Goal: Obtain resource: Obtain resource

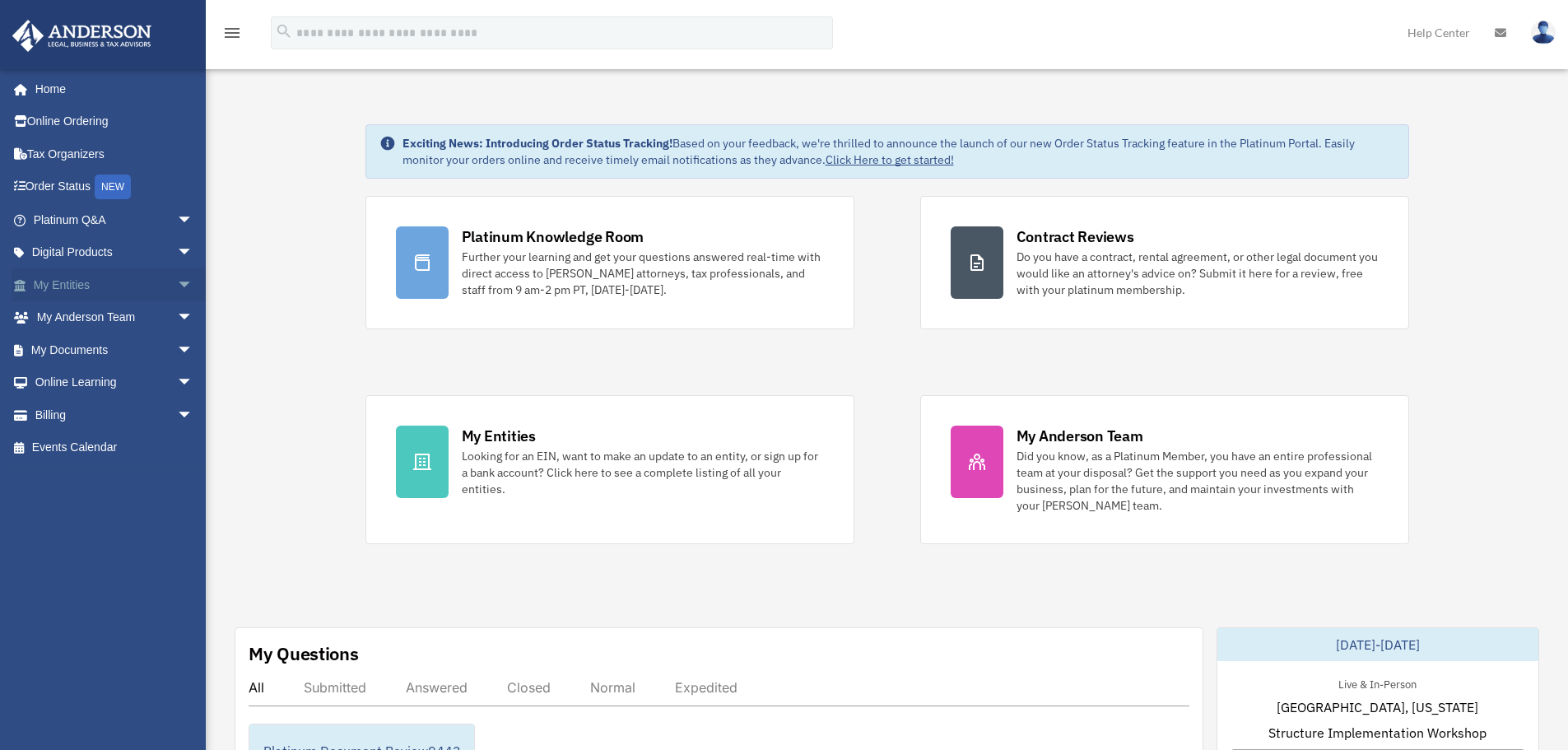
click at [177, 284] on span "arrow_drop_down" at bounding box center [193, 285] width 33 height 34
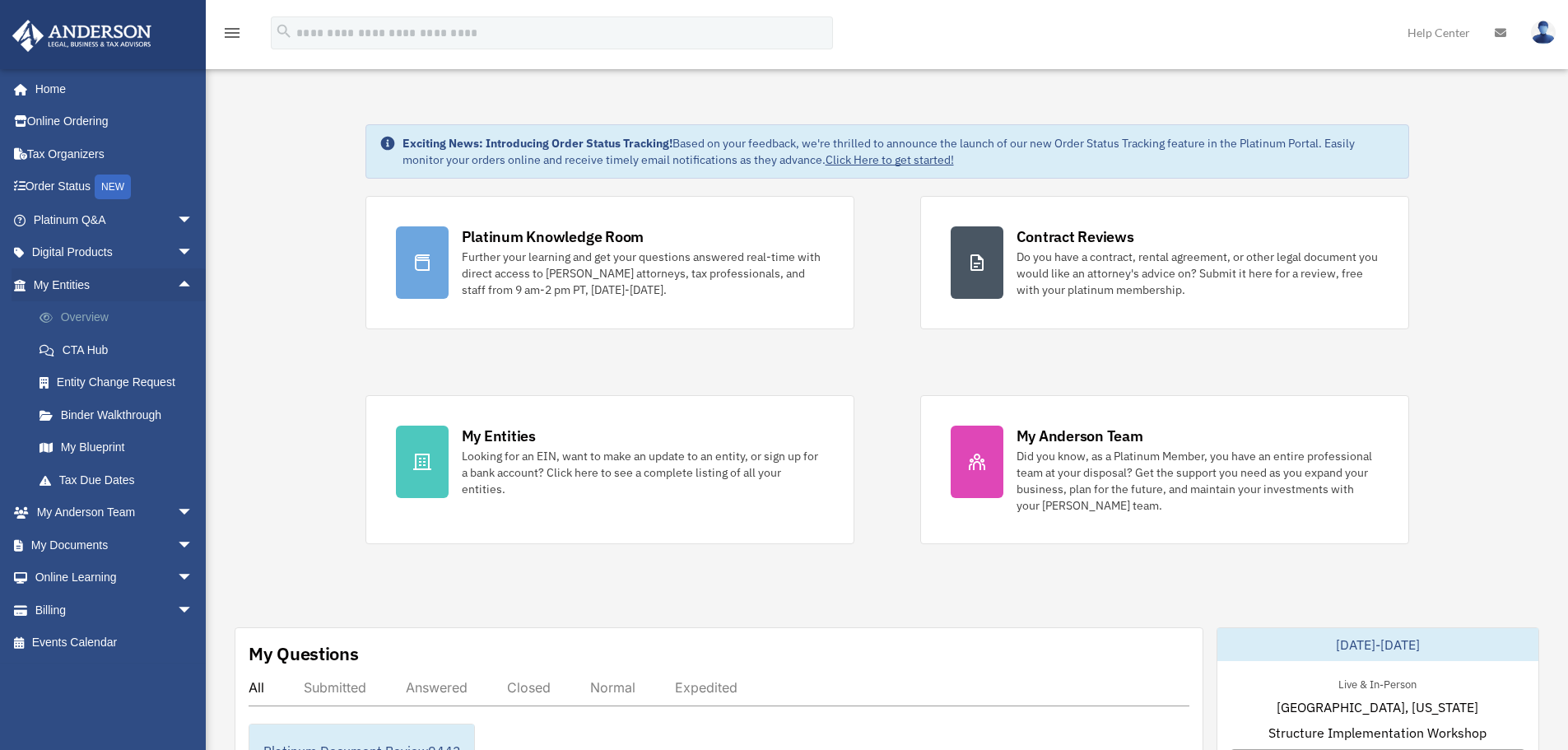
click at [89, 315] on link "Overview" at bounding box center [120, 317] width 195 height 33
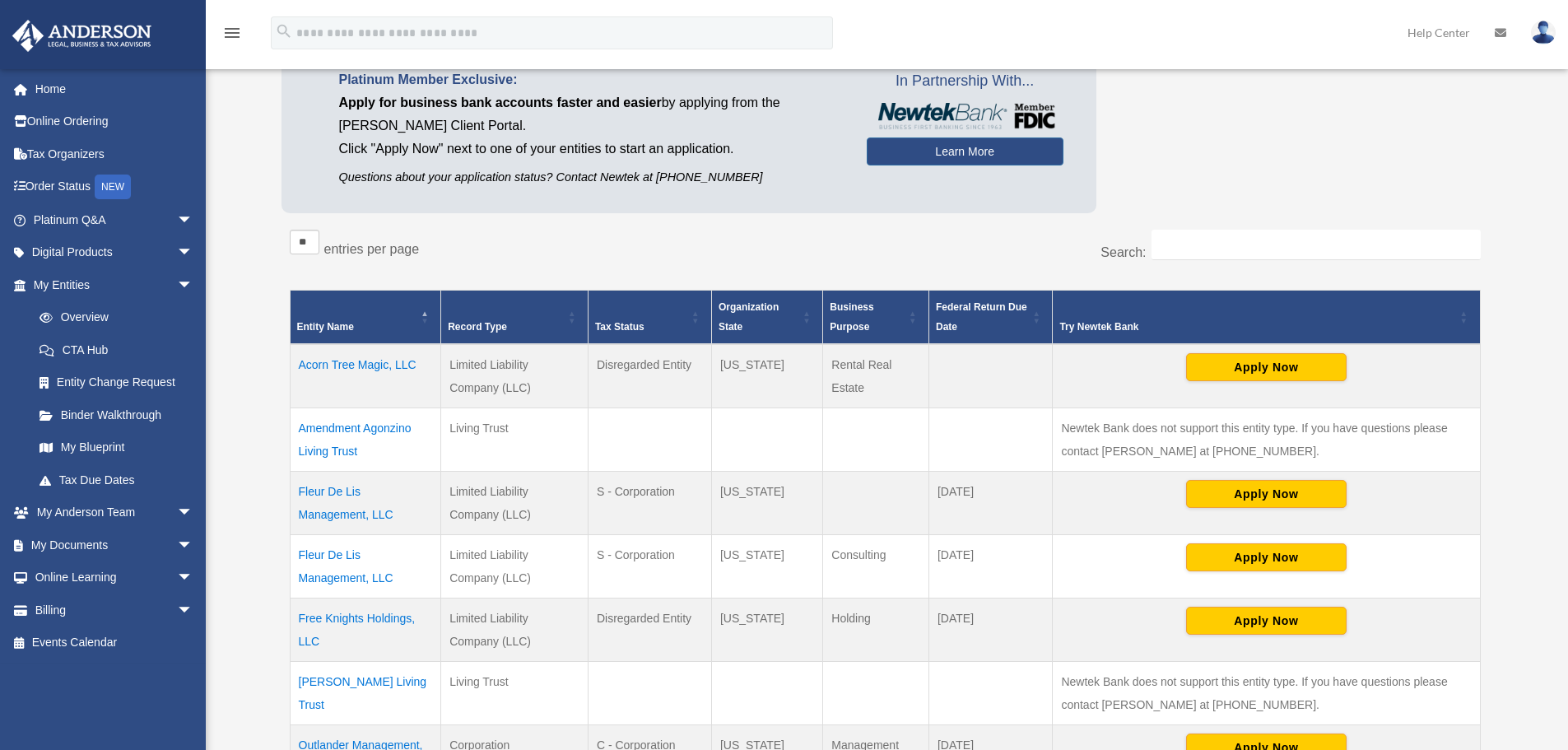
scroll to position [164, 0]
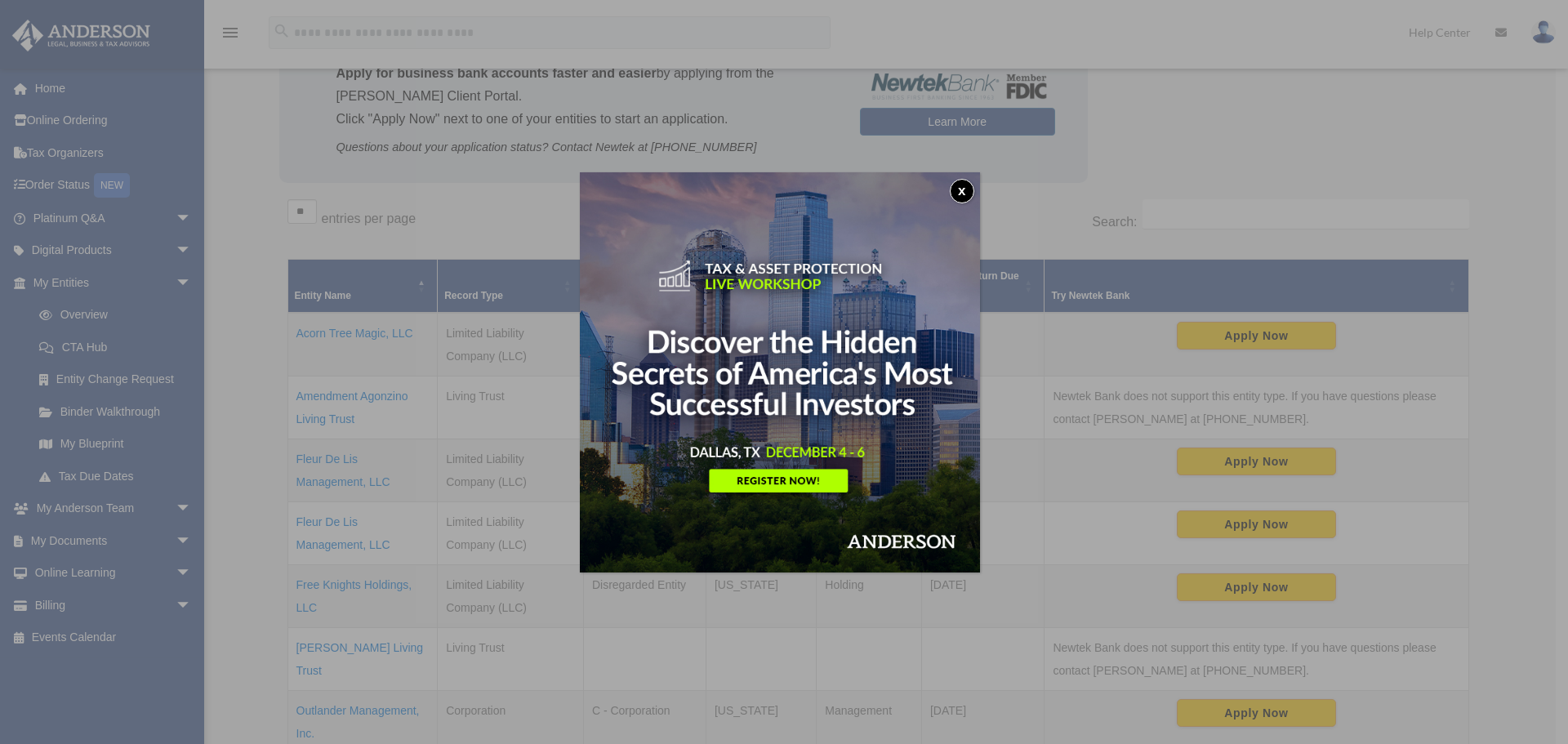
click at [965, 191] on button "x" at bounding box center [961, 191] width 24 height 24
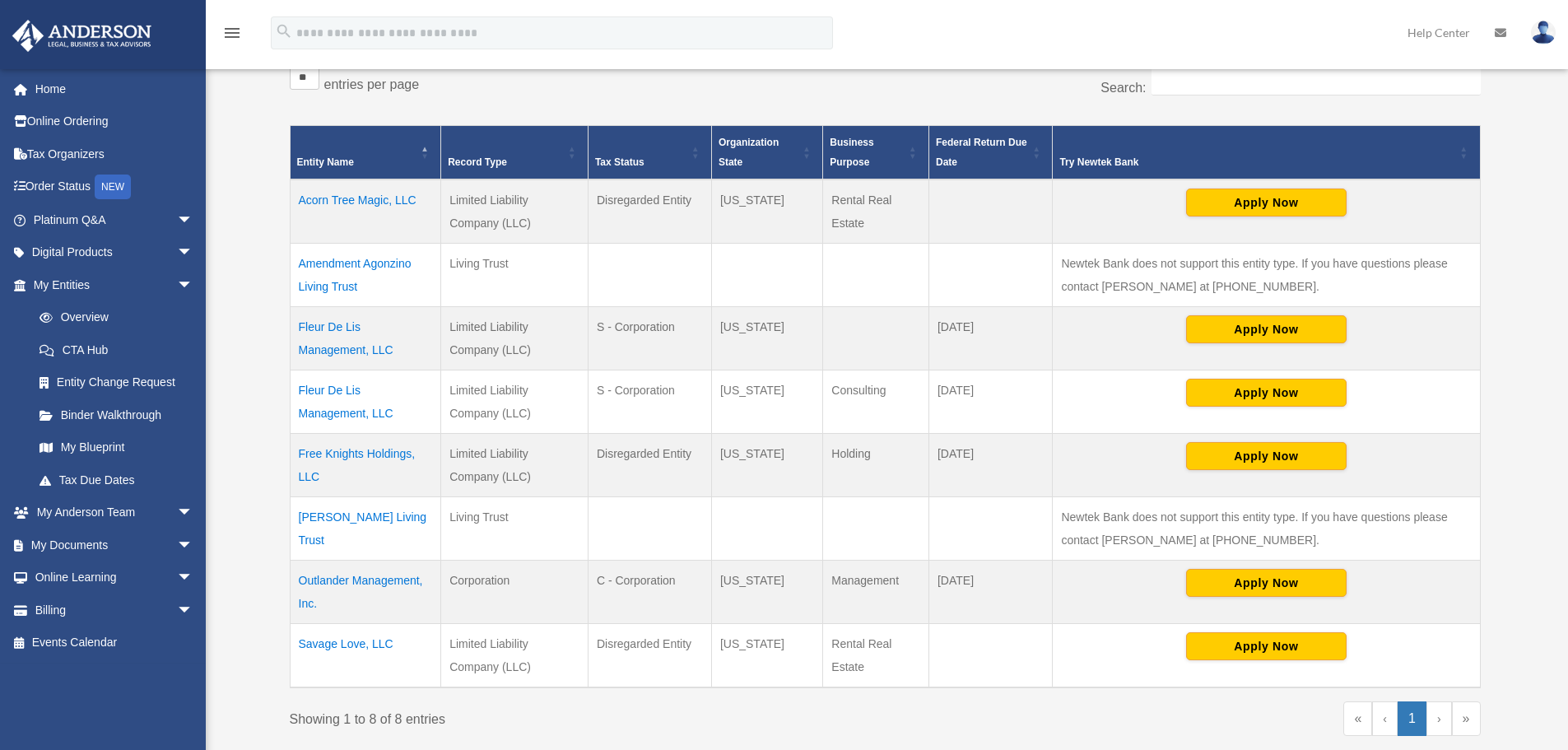
scroll to position [329, 0]
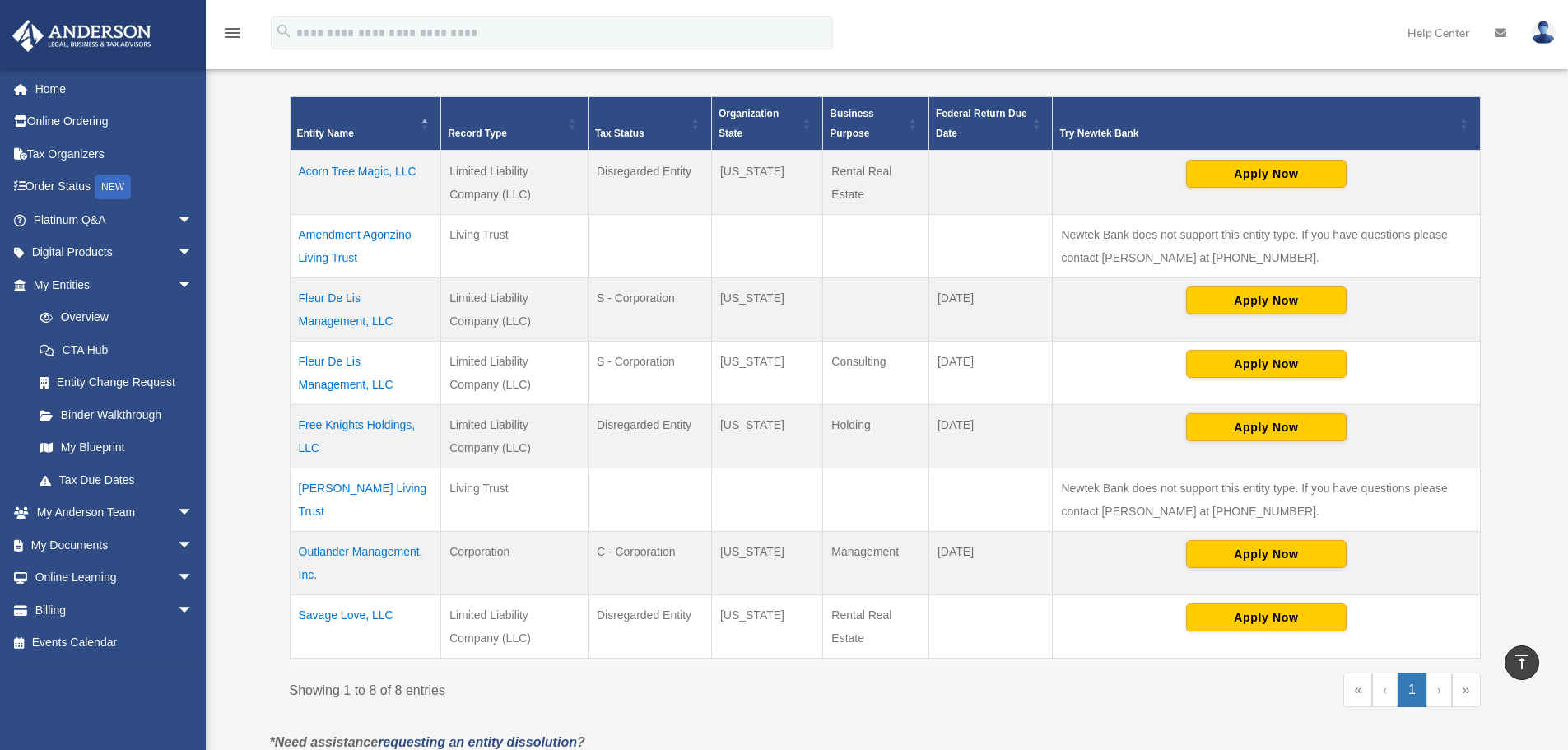
click at [329, 364] on td "Fleur De Lis Management, LLC" at bounding box center [365, 373] width 152 height 64
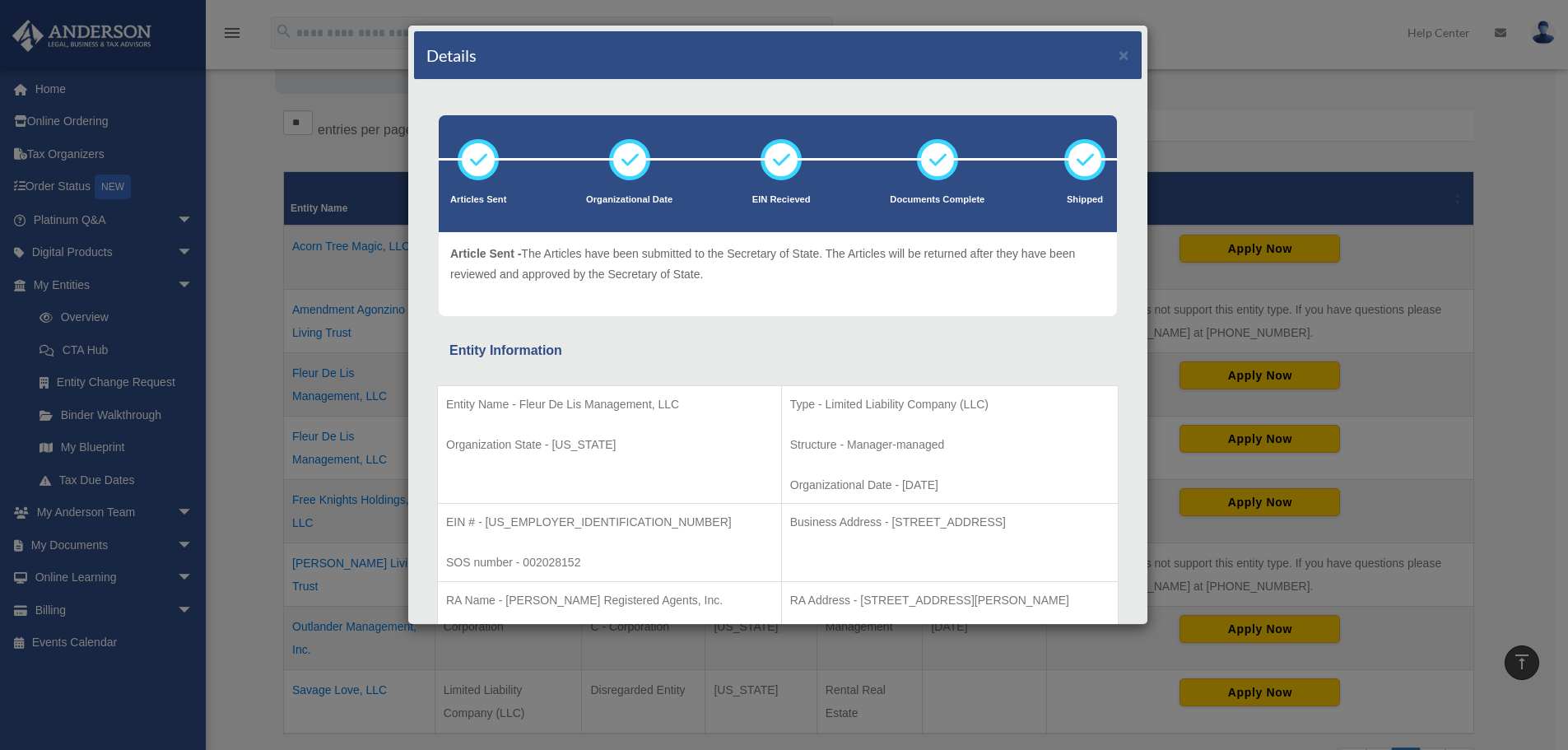
scroll to position [164, 0]
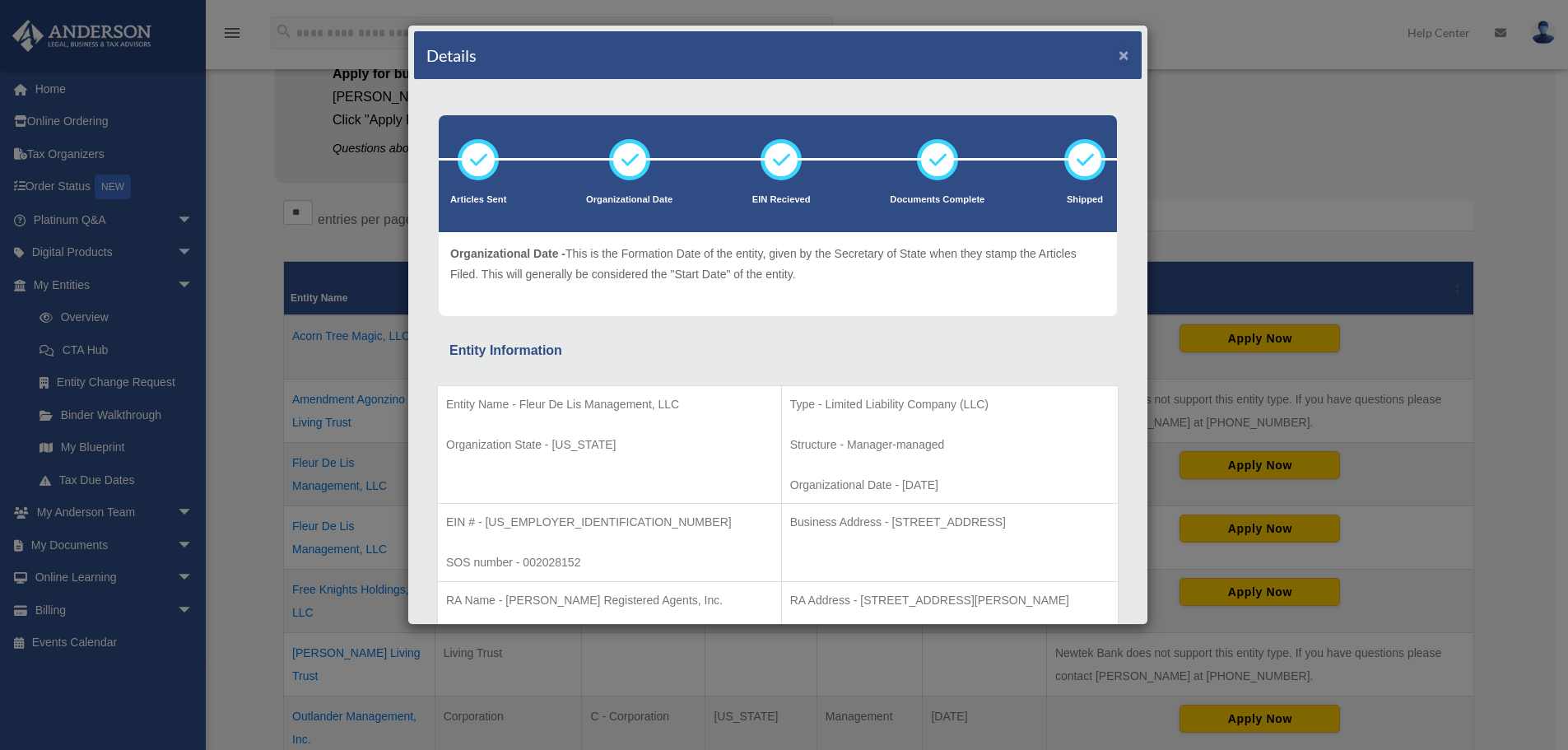
click at [1118, 54] on button "×" at bounding box center [1123, 55] width 11 height 18
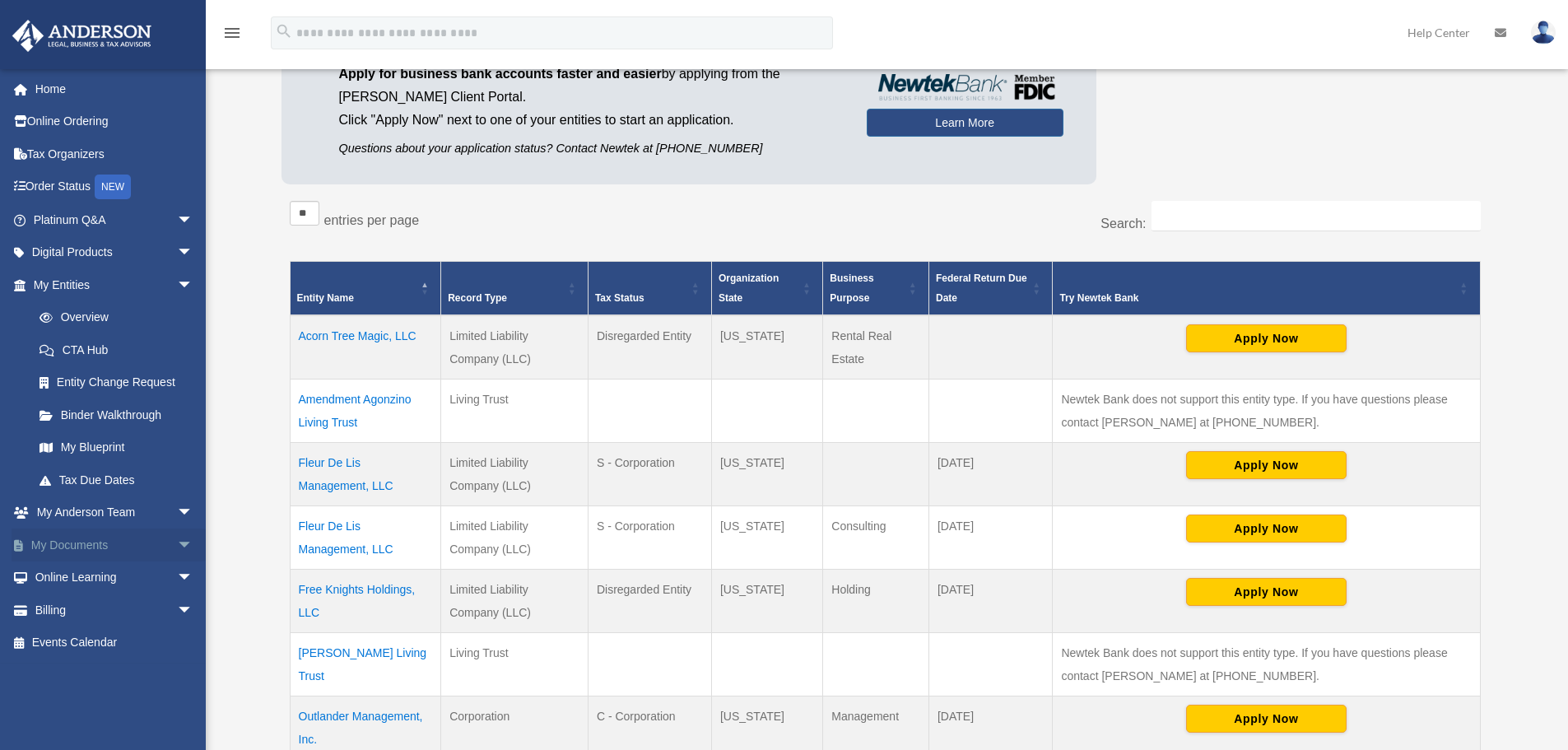
click at [100, 549] on link "My Documents arrow_drop_down" at bounding box center [115, 544] width 206 height 33
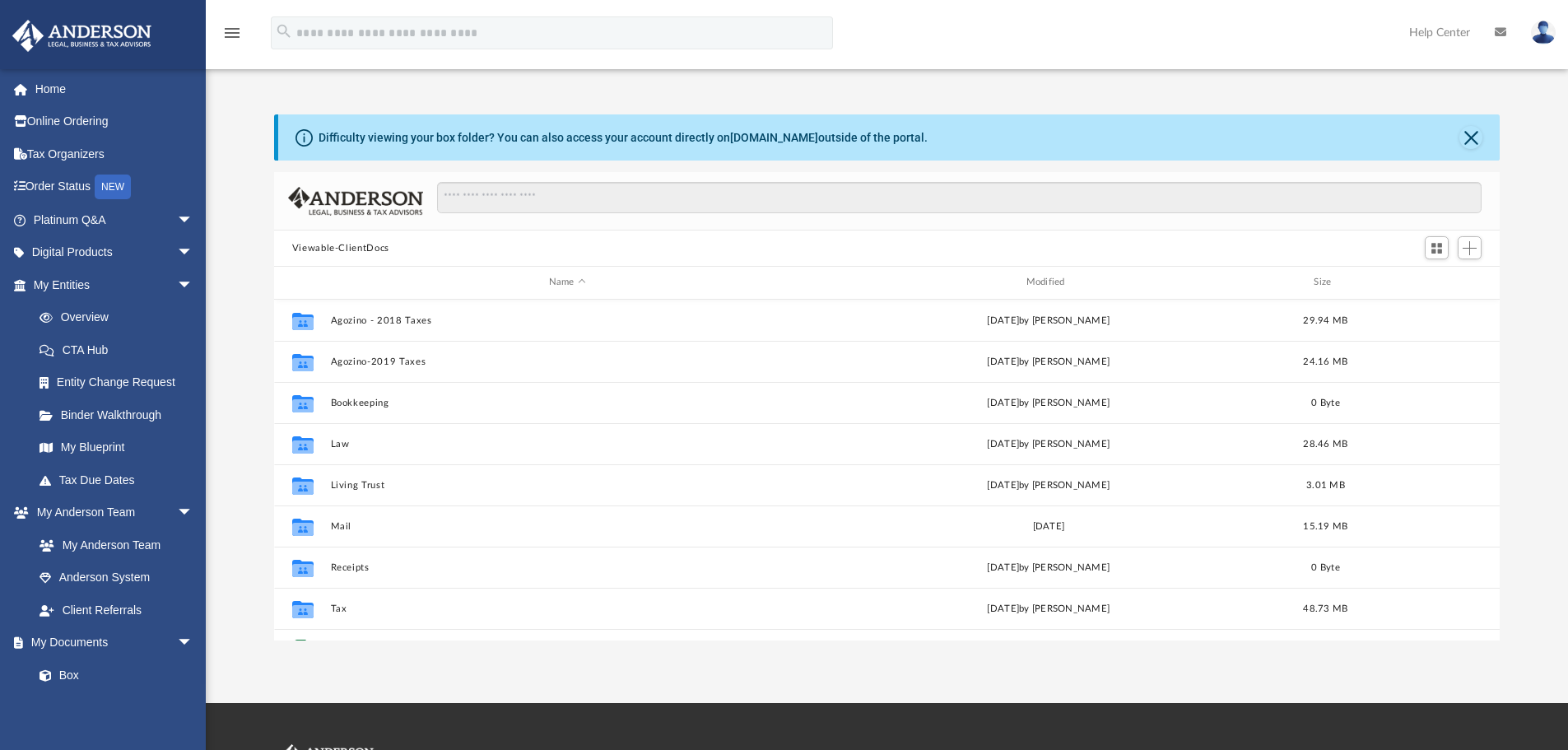
scroll to position [362, 1213]
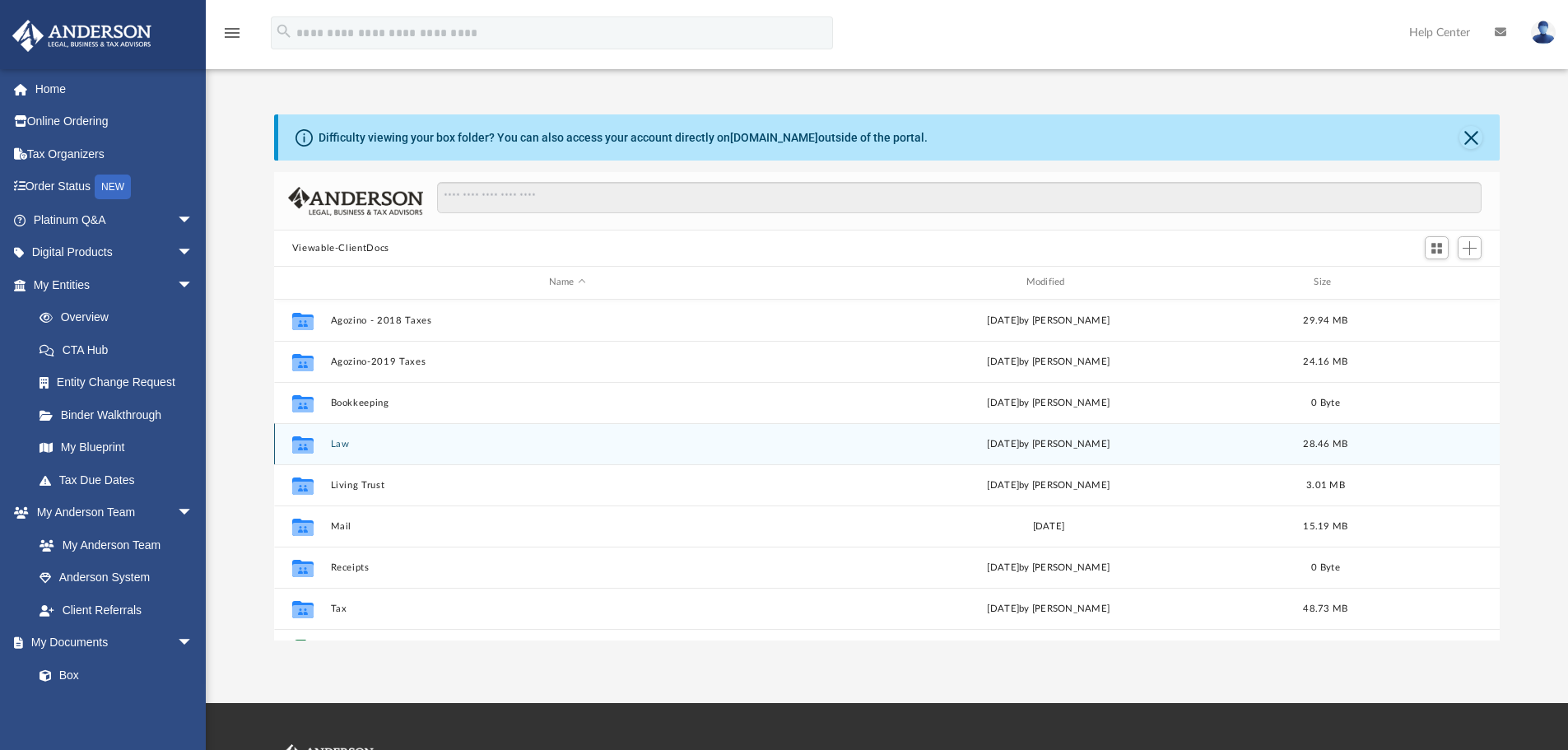
click at [346, 445] on button "Law" at bounding box center [566, 444] width 474 height 11
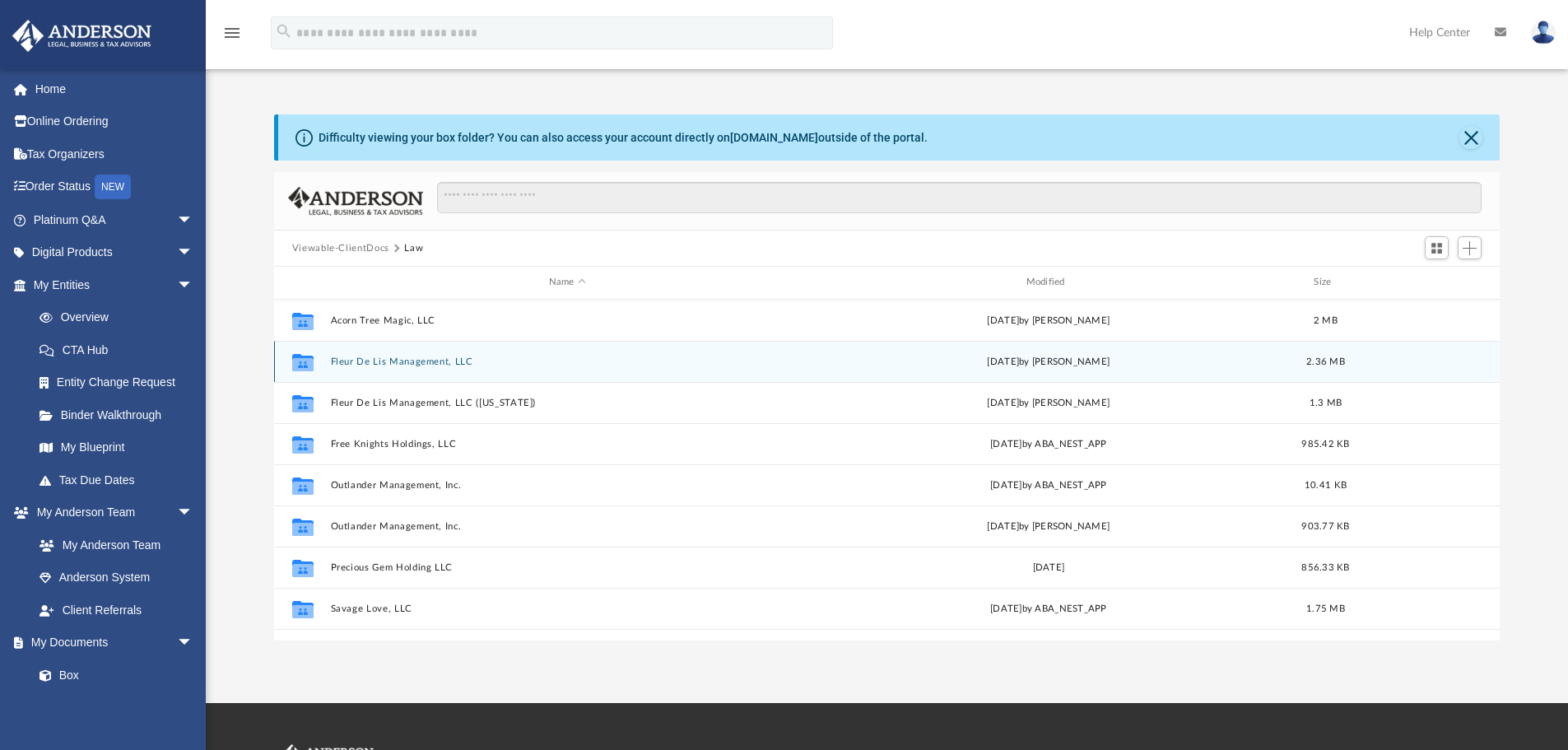
click at [402, 360] on button "Fleur De Lis Management, LLC" at bounding box center [566, 362] width 474 height 11
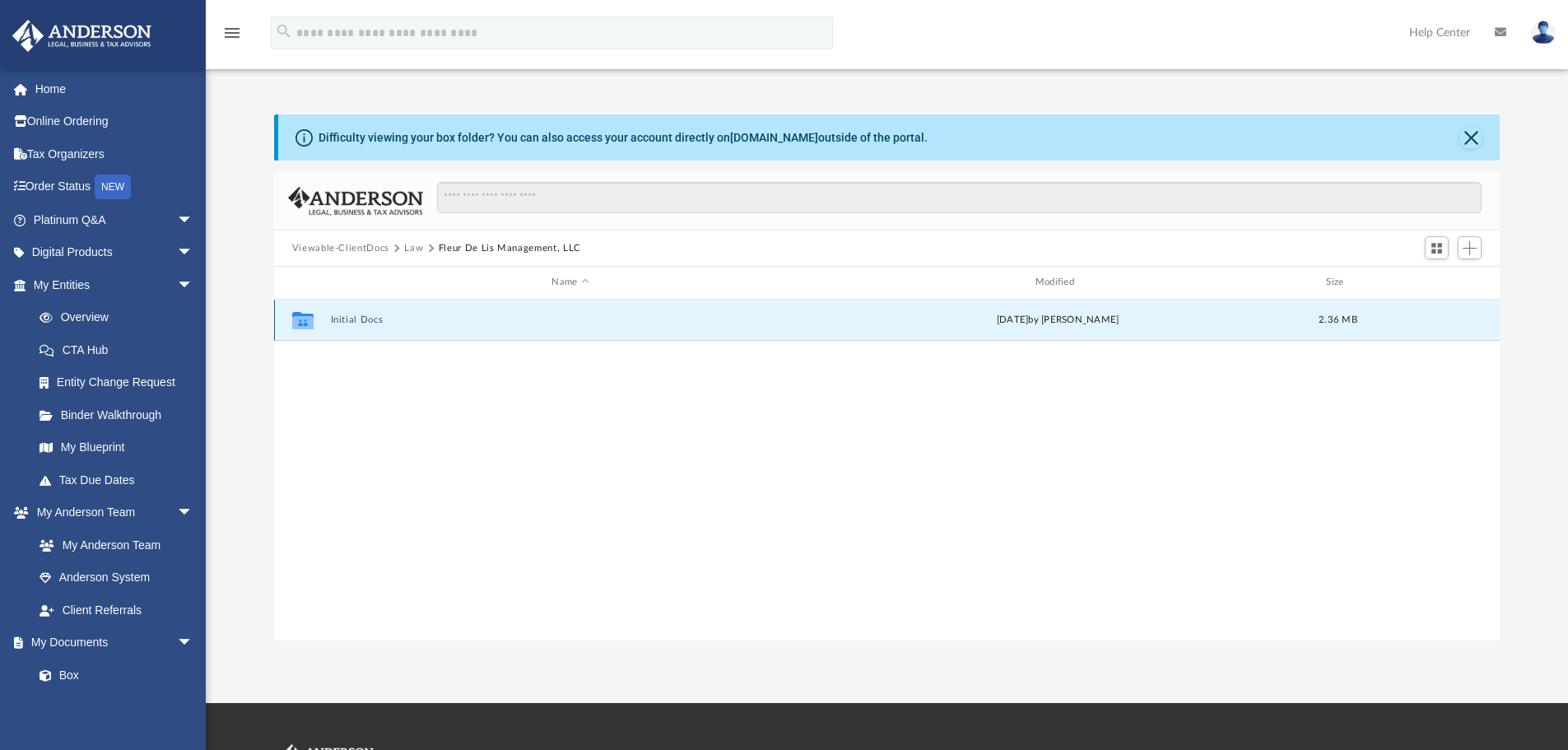
click at [372, 321] on button "Initial Docs" at bounding box center [570, 320] width 480 height 11
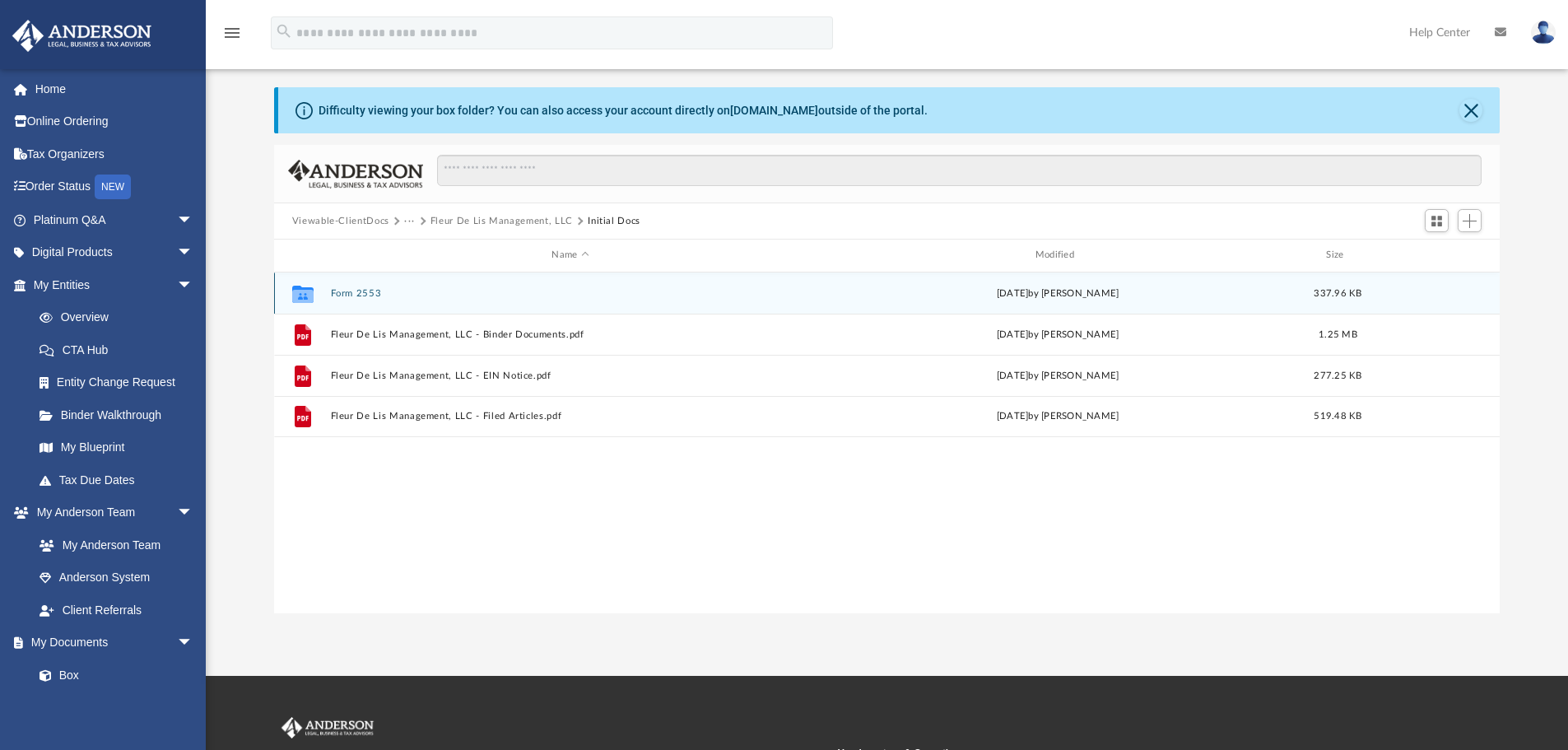
scroll to position [0, 0]
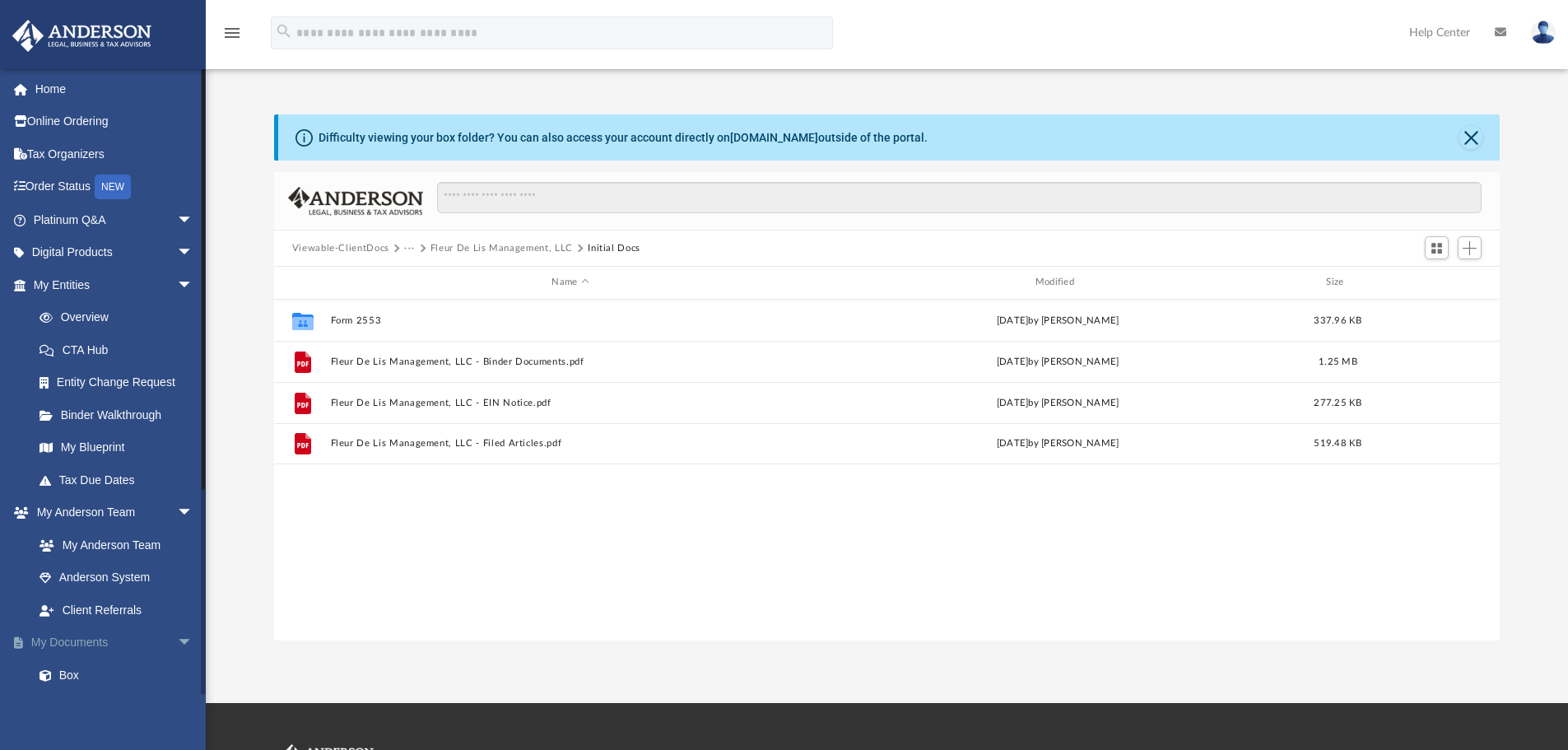
click at [177, 636] on span "arrow_drop_down" at bounding box center [193, 643] width 33 height 34
click at [177, 634] on span "arrow_drop_up" at bounding box center [193, 643] width 33 height 34
click at [60, 678] on link "Box" at bounding box center [120, 674] width 195 height 33
click at [65, 679] on link "Box" at bounding box center [120, 674] width 195 height 33
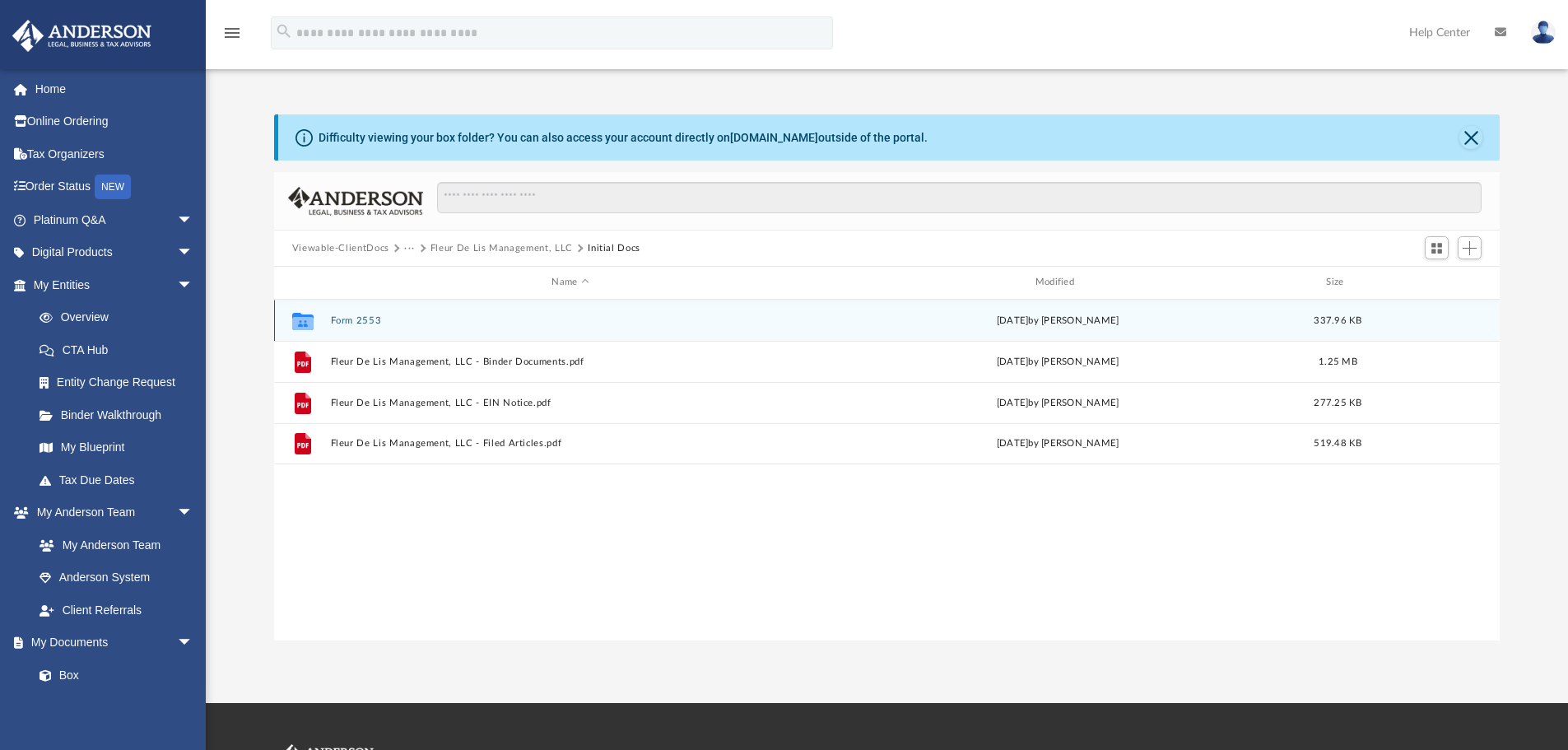
click at [341, 320] on button "Form 2553" at bounding box center [570, 320] width 480 height 11
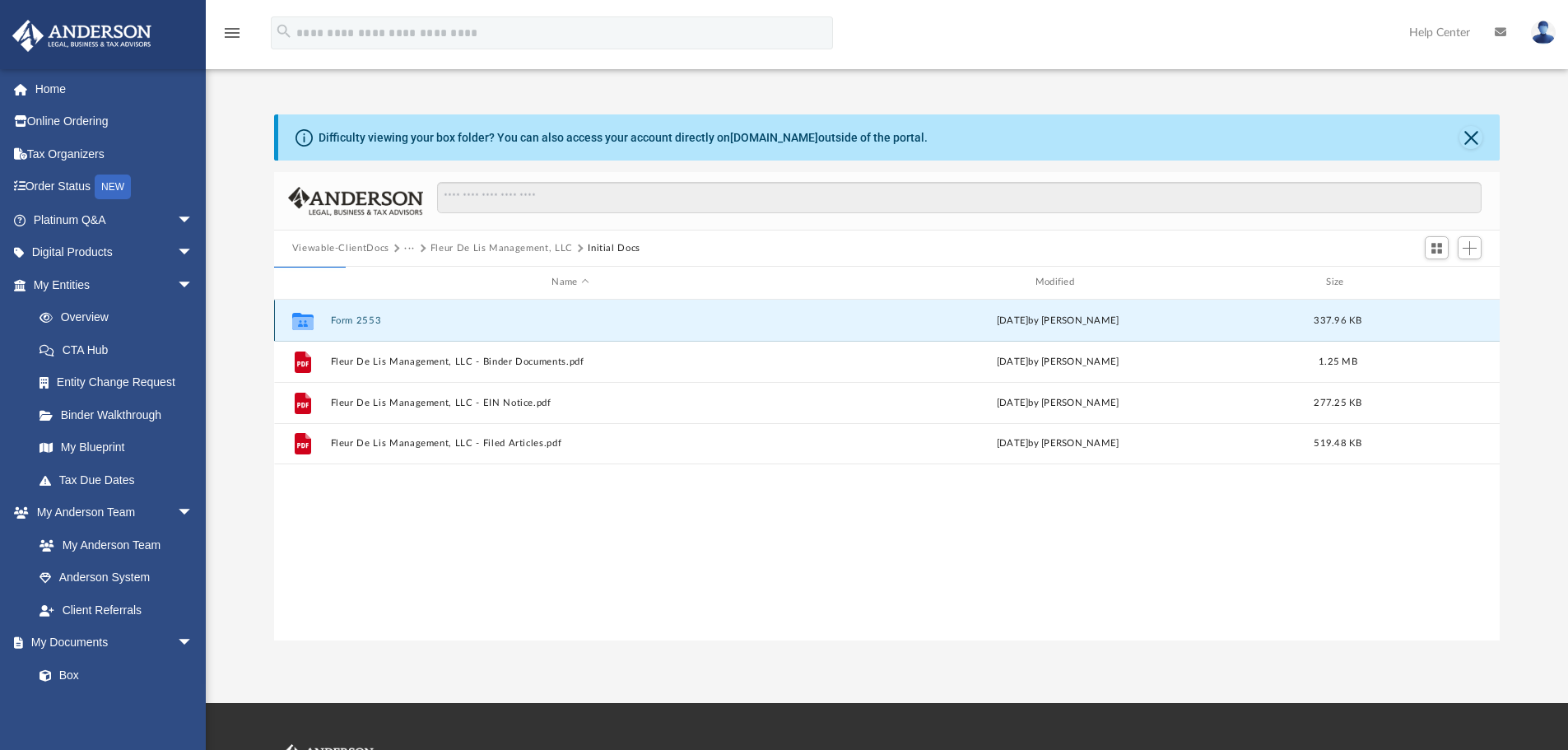
click at [341, 320] on button "Form 2553" at bounding box center [570, 320] width 480 height 11
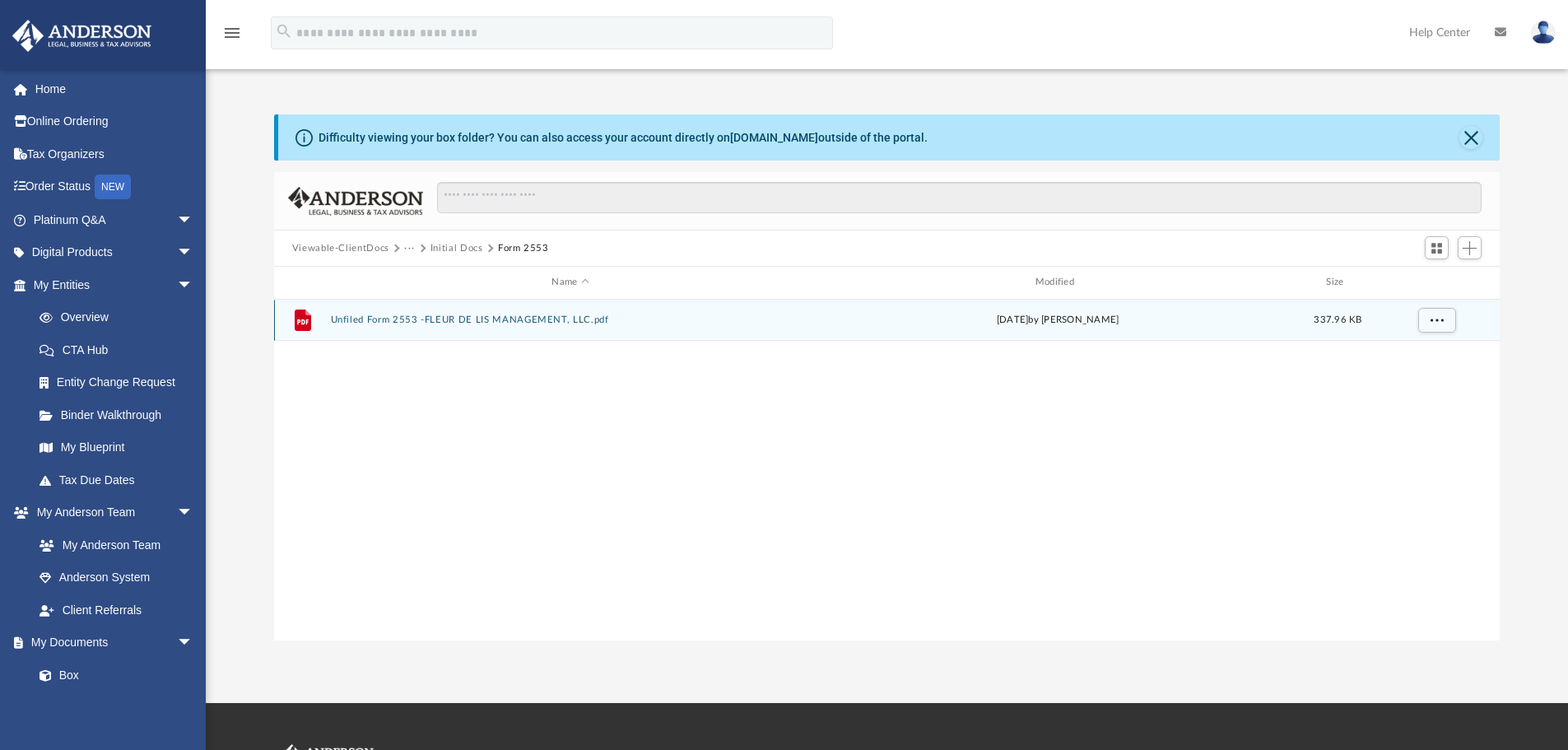
click at [373, 319] on button "Unfiled Form 2553 -FLEUR DE LIS MANAGEMENT, LLC.pdf" at bounding box center [570, 320] width 480 height 11
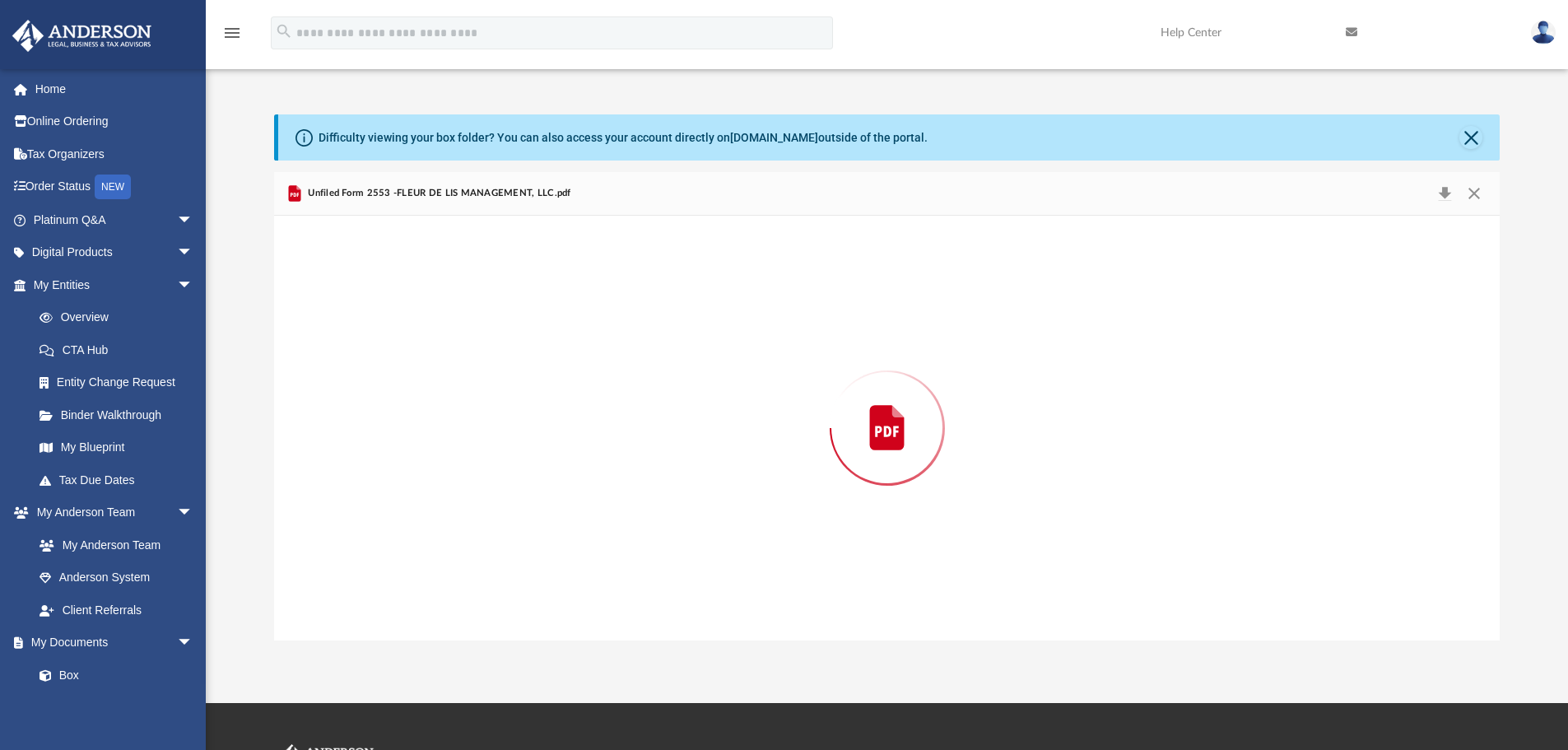
click at [373, 319] on div "Preview" at bounding box center [888, 428] width 1227 height 424
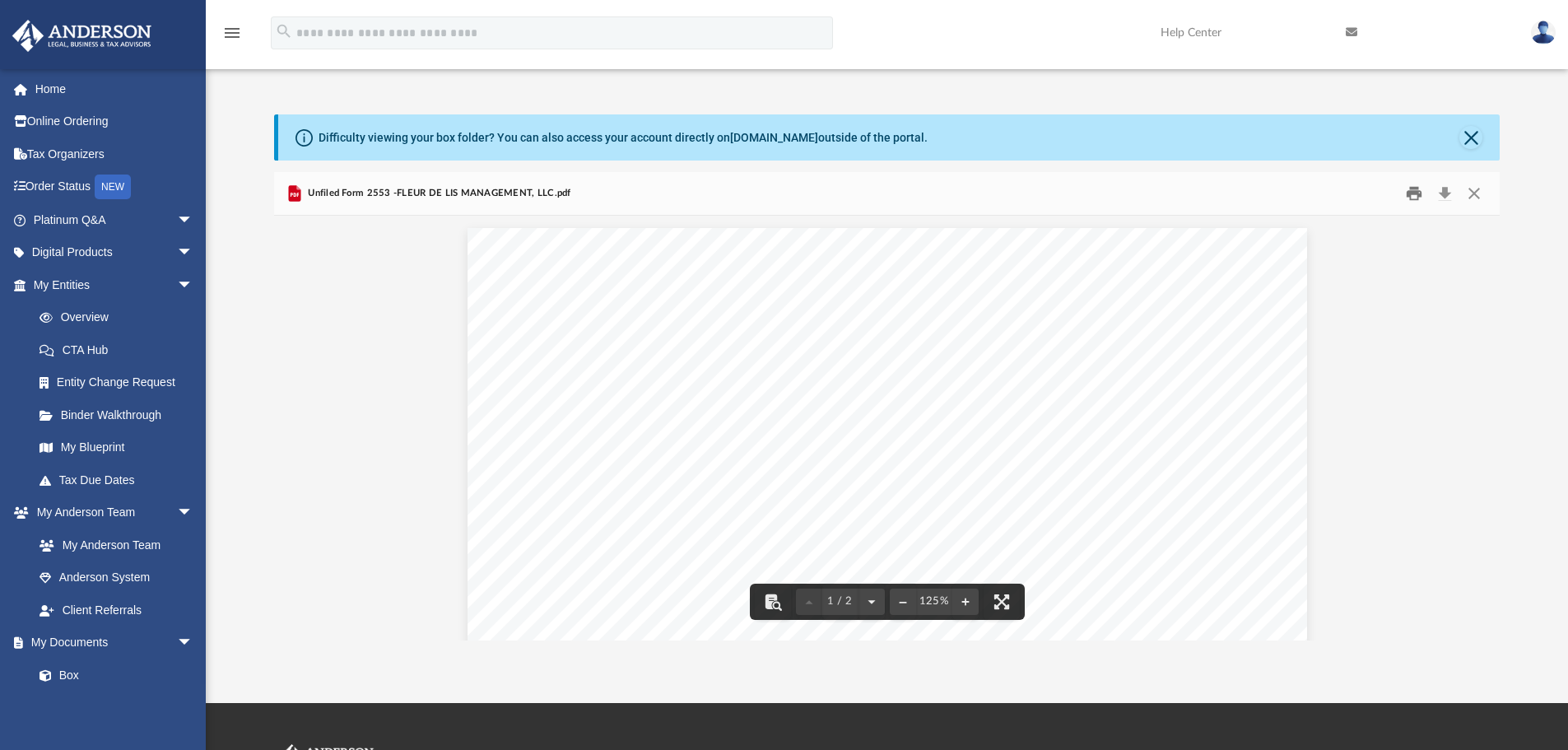
click at [1418, 190] on button "Print" at bounding box center [1414, 194] width 33 height 25
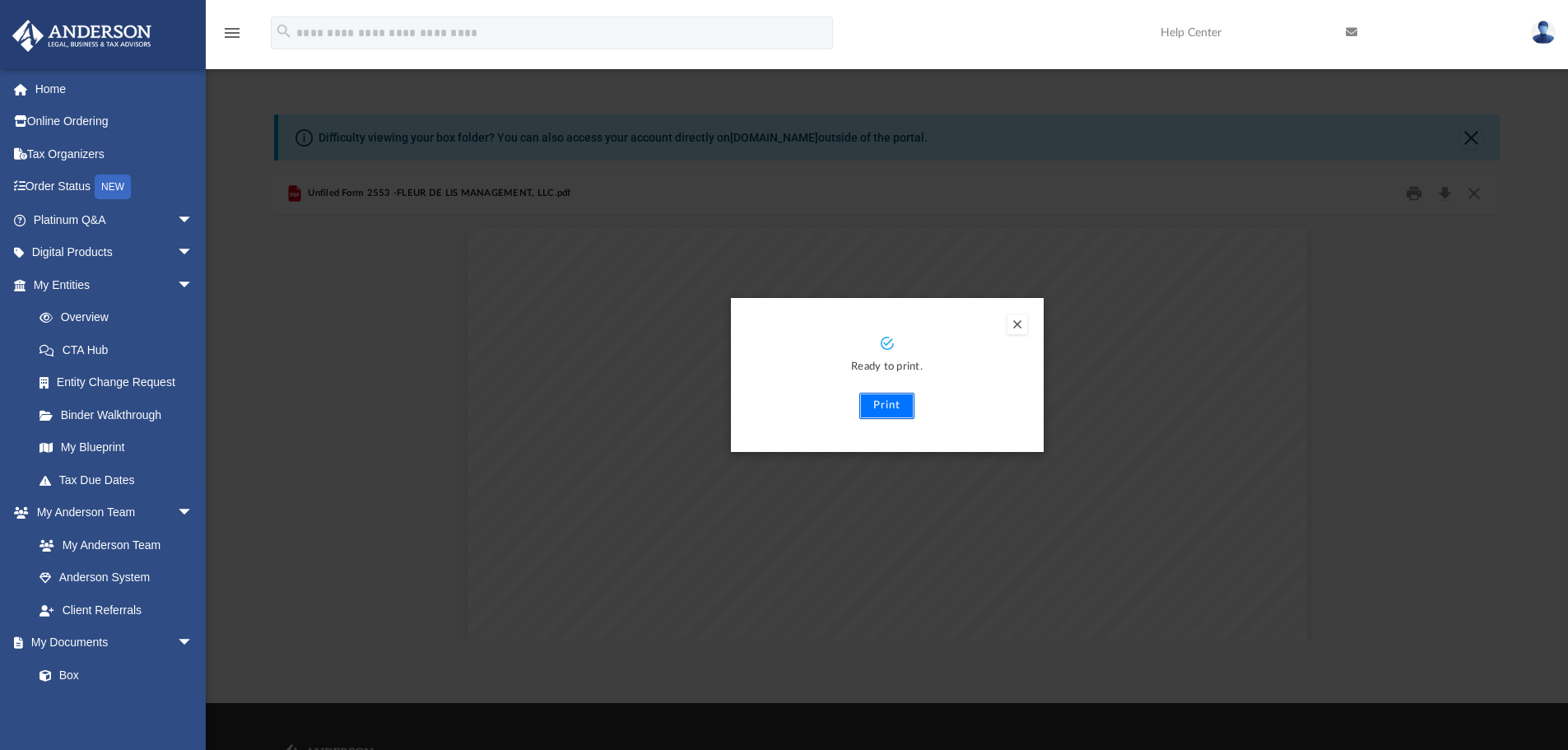
click at [891, 405] on button "Print" at bounding box center [887, 405] width 55 height 26
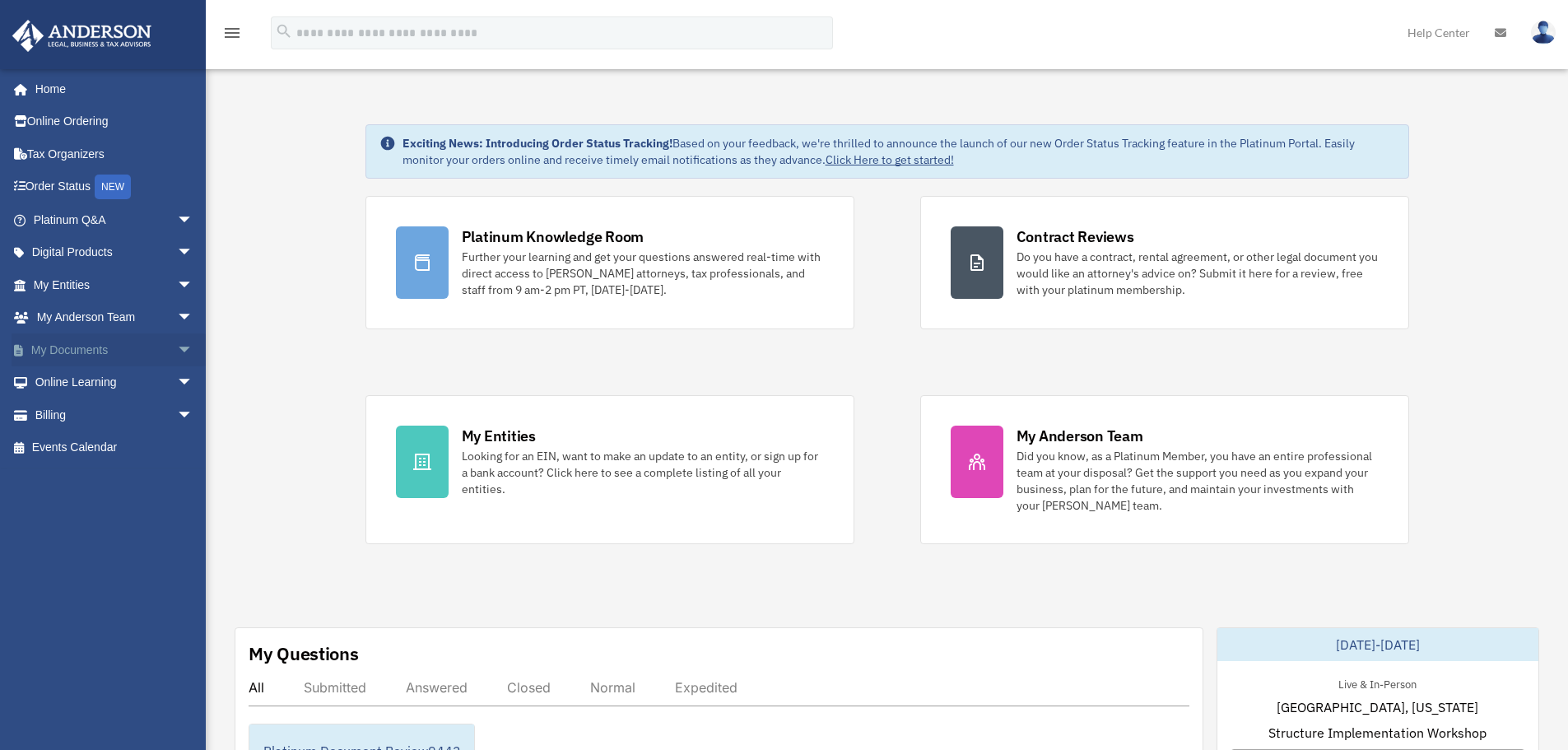
click at [75, 344] on link "My Documents arrow_drop_down" at bounding box center [115, 349] width 206 height 33
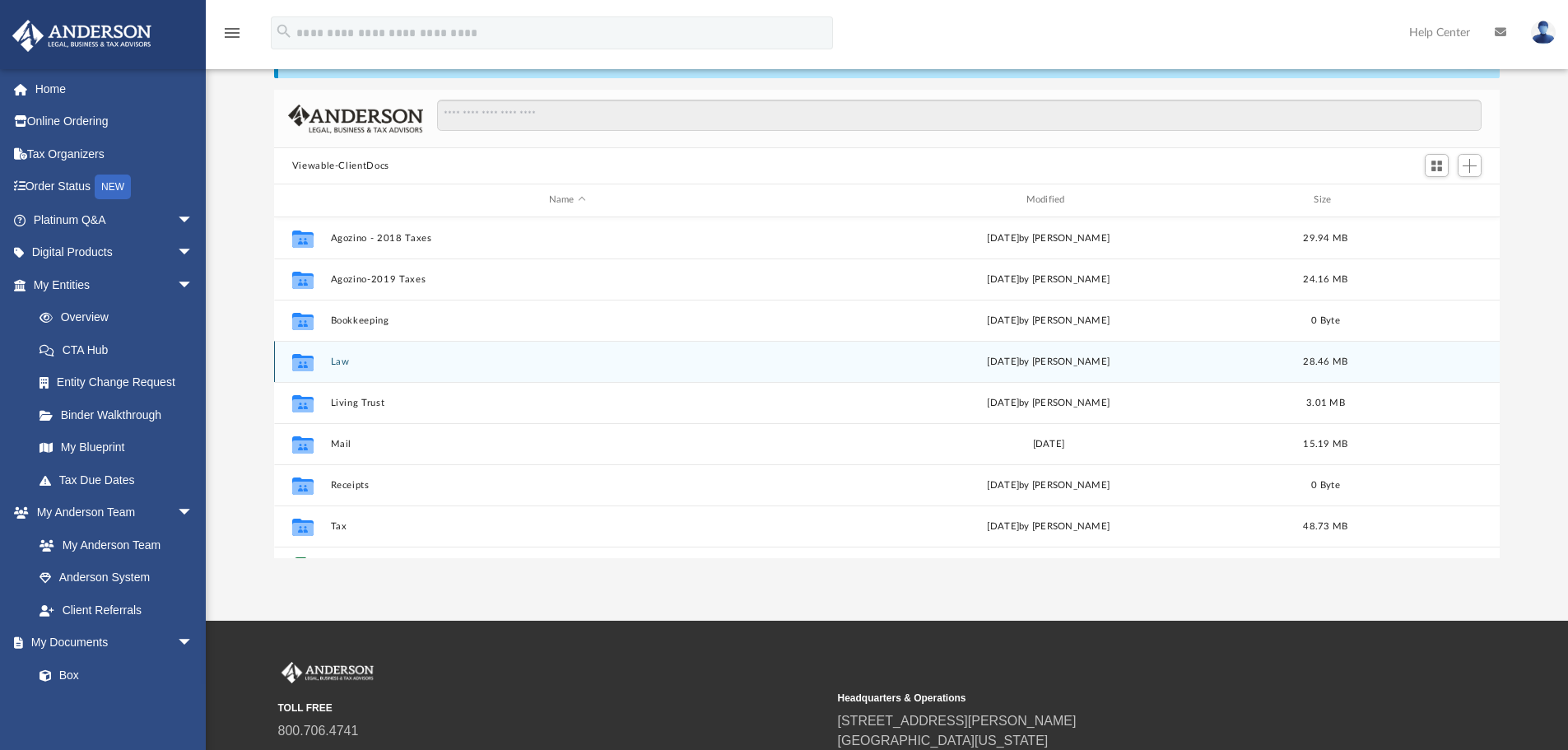
click at [334, 364] on button "Law" at bounding box center [566, 362] width 474 height 11
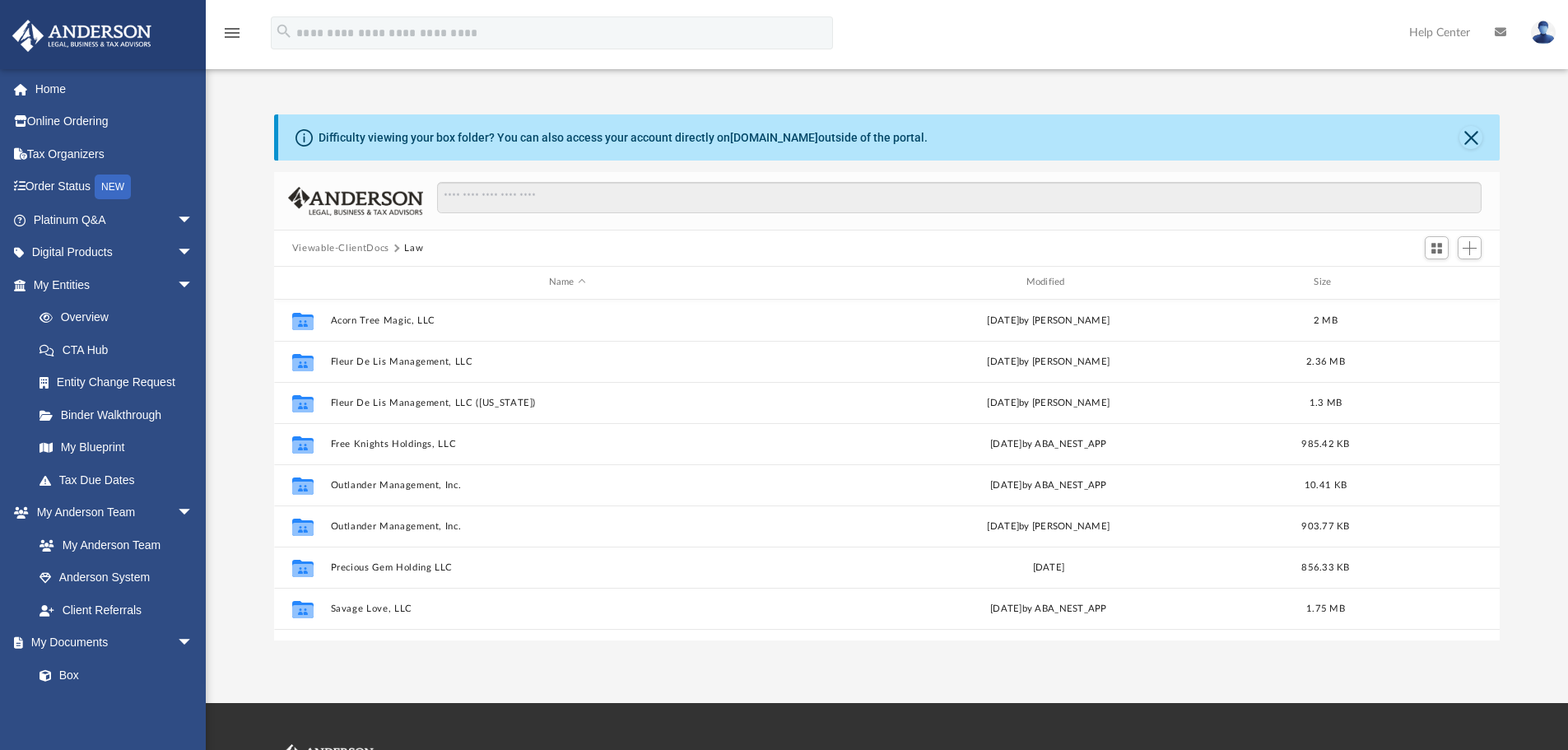
click at [416, 243] on button "Law" at bounding box center [414, 248] width 19 height 15
click at [369, 248] on button "Viewable-ClientDocs" at bounding box center [341, 248] width 97 height 15
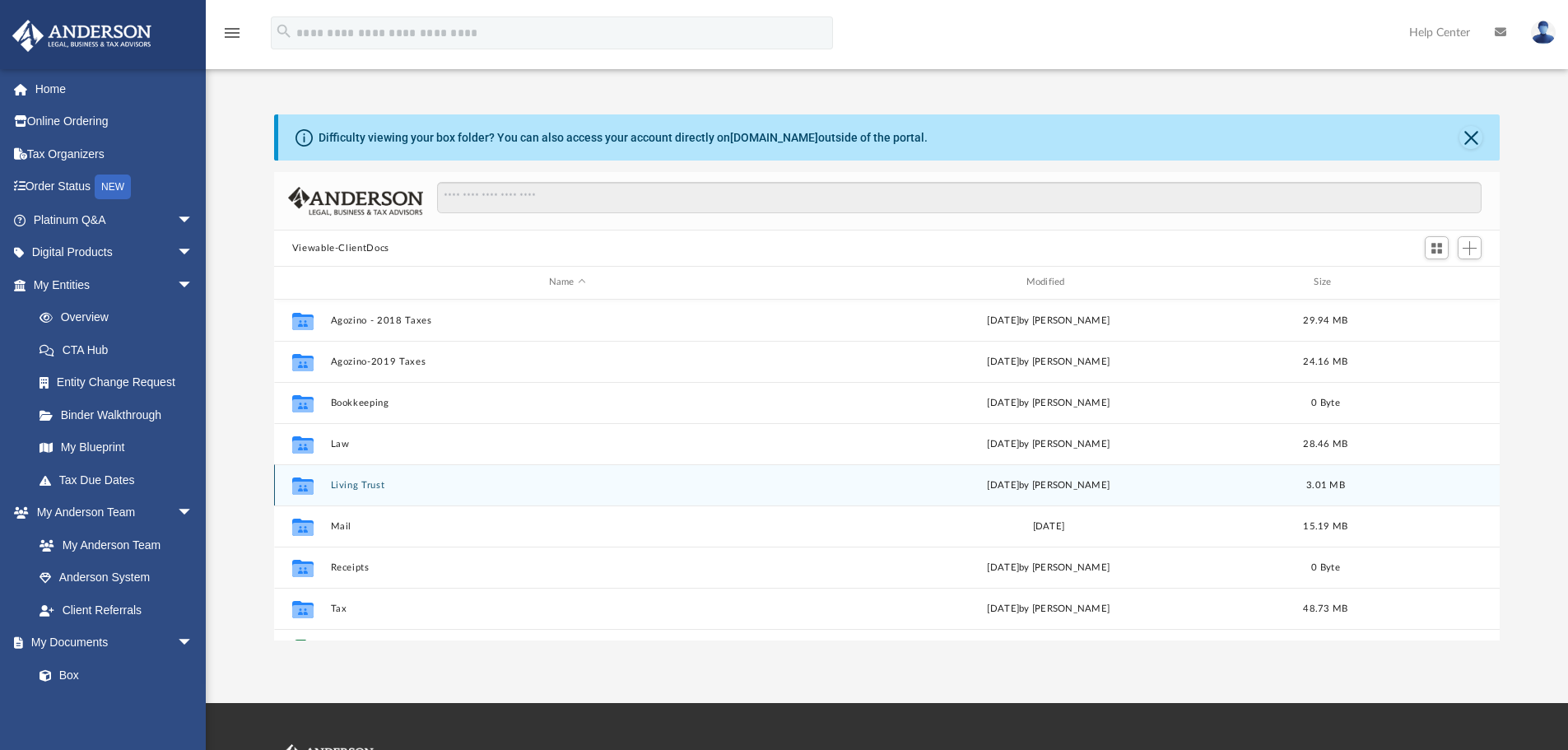
click at [351, 486] on button "Living Trust" at bounding box center [566, 485] width 474 height 11
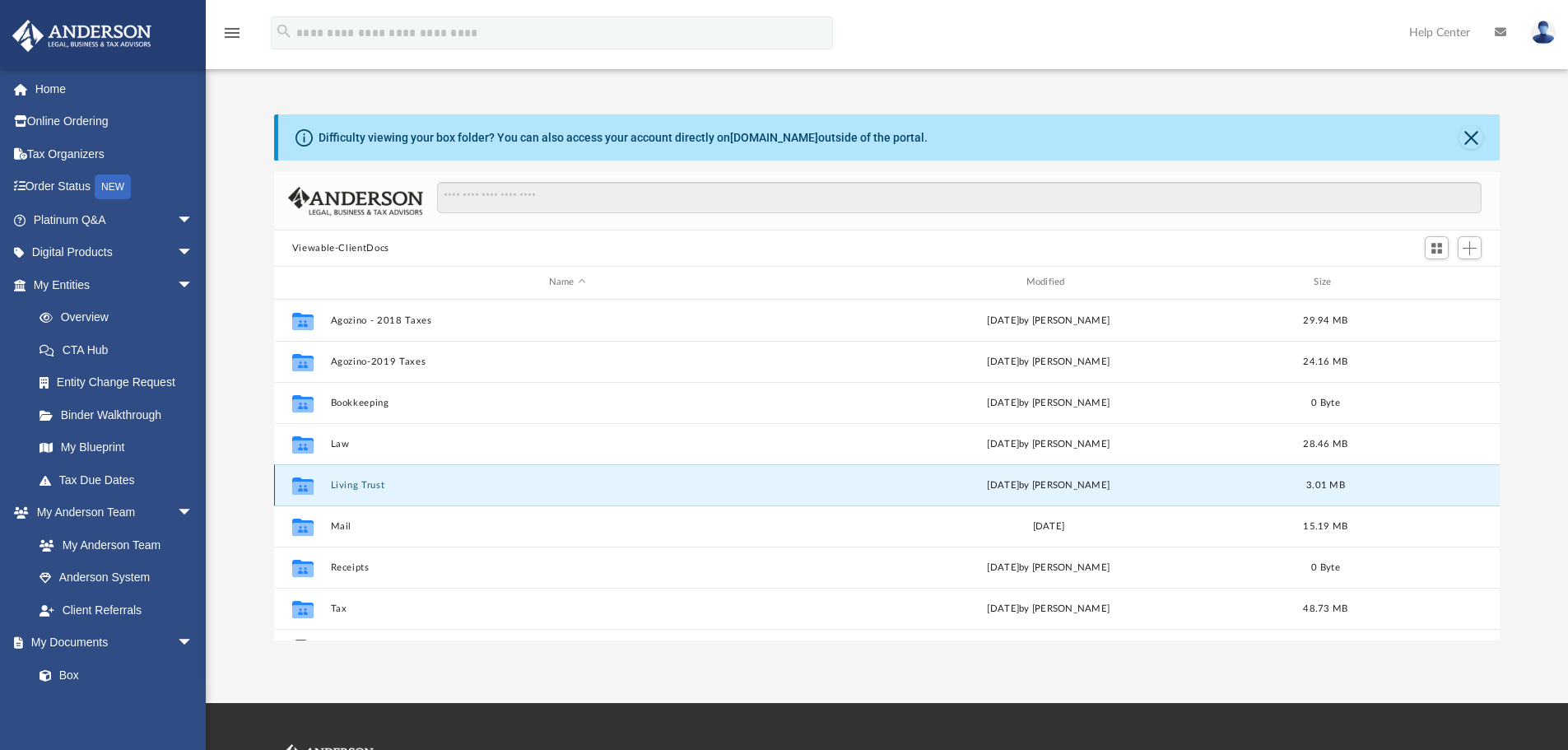
click at [351, 486] on button "Living Trust" at bounding box center [566, 485] width 474 height 11
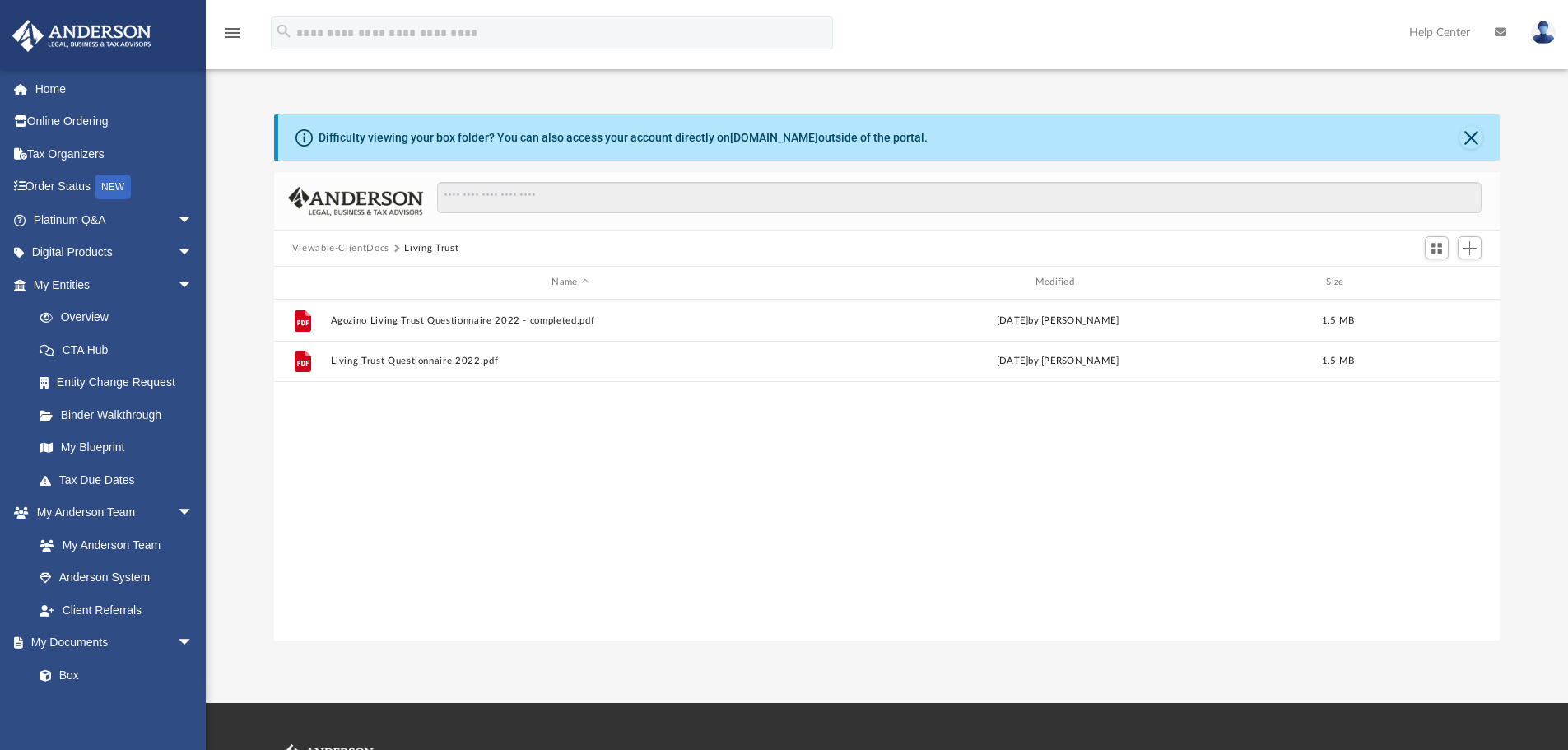
click at [345, 242] on button "Viewable-ClientDocs" at bounding box center [341, 248] width 97 height 15
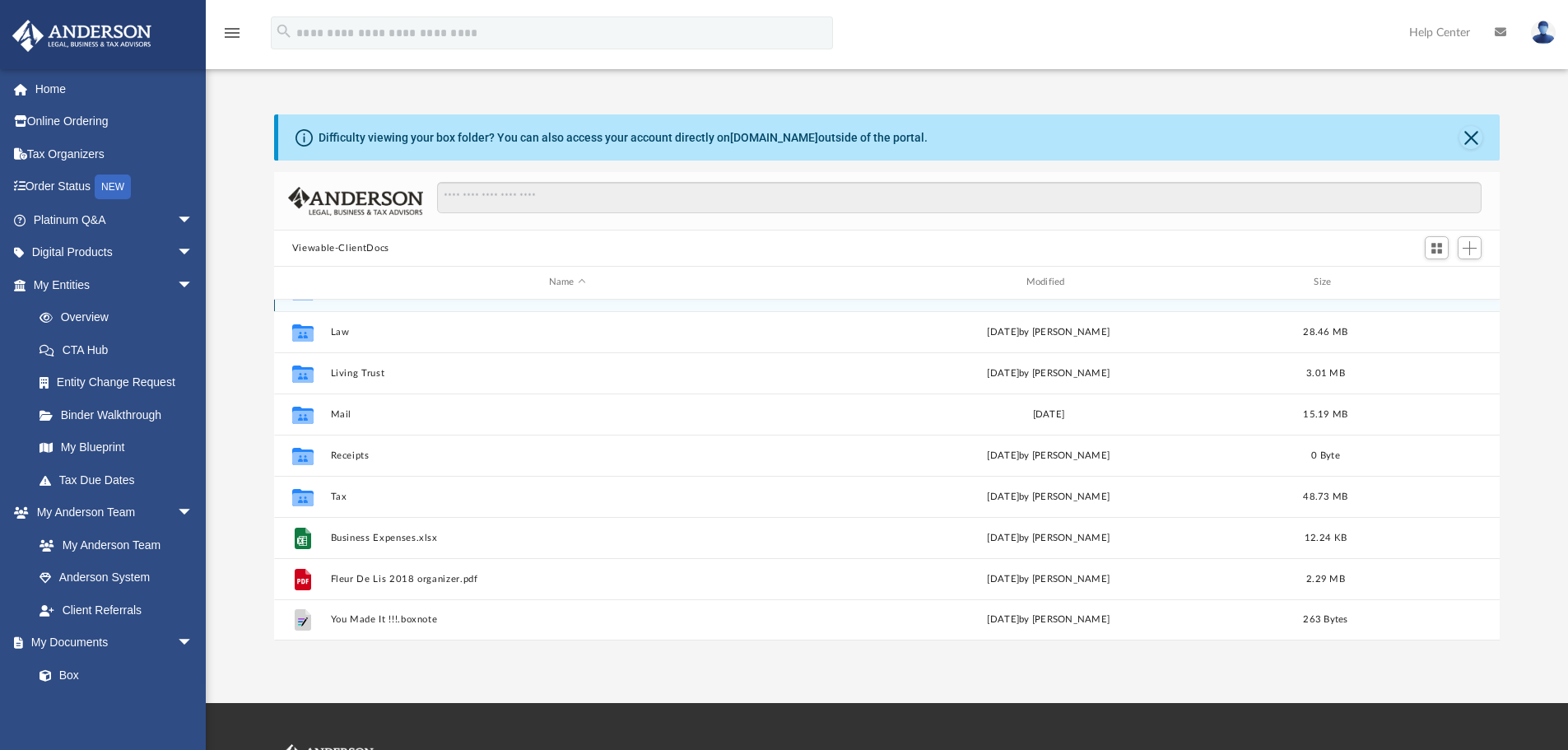
scroll to position [82, 0]
